Goal: Information Seeking & Learning: Check status

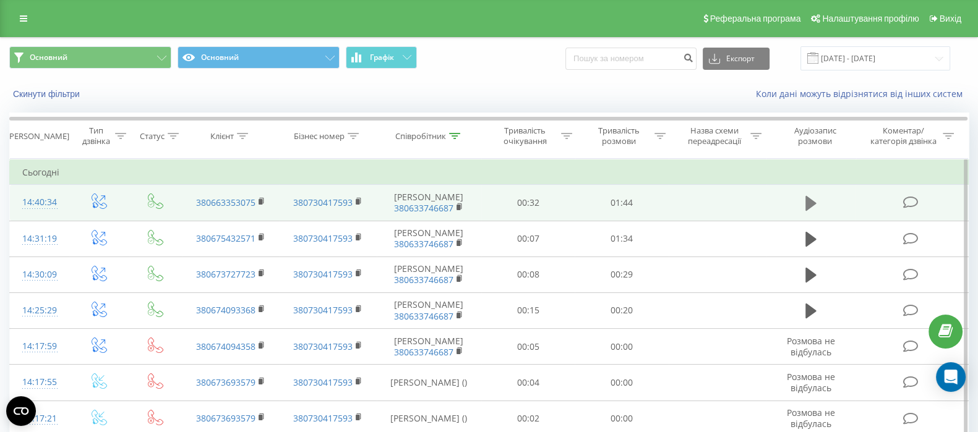
click at [805, 205] on icon at bounding box center [810, 203] width 11 height 17
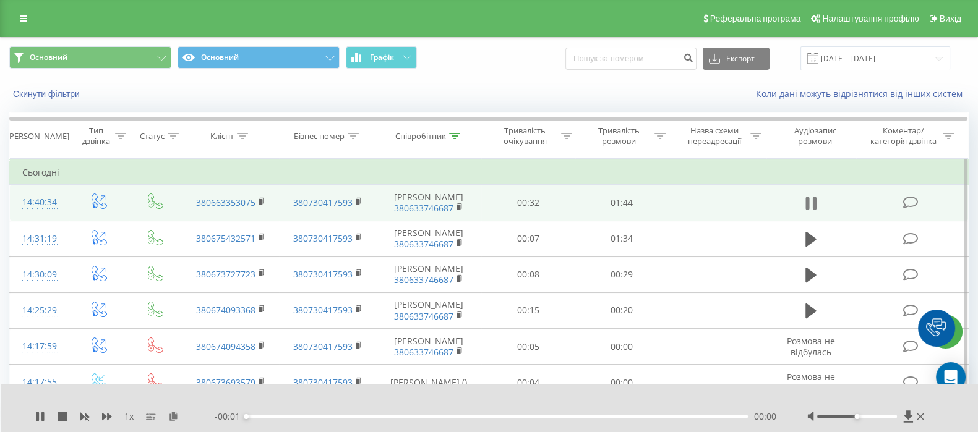
click at [811, 202] on icon at bounding box center [810, 203] width 11 height 17
click at [174, 418] on icon at bounding box center [173, 416] width 11 height 9
